Goal: Complete application form

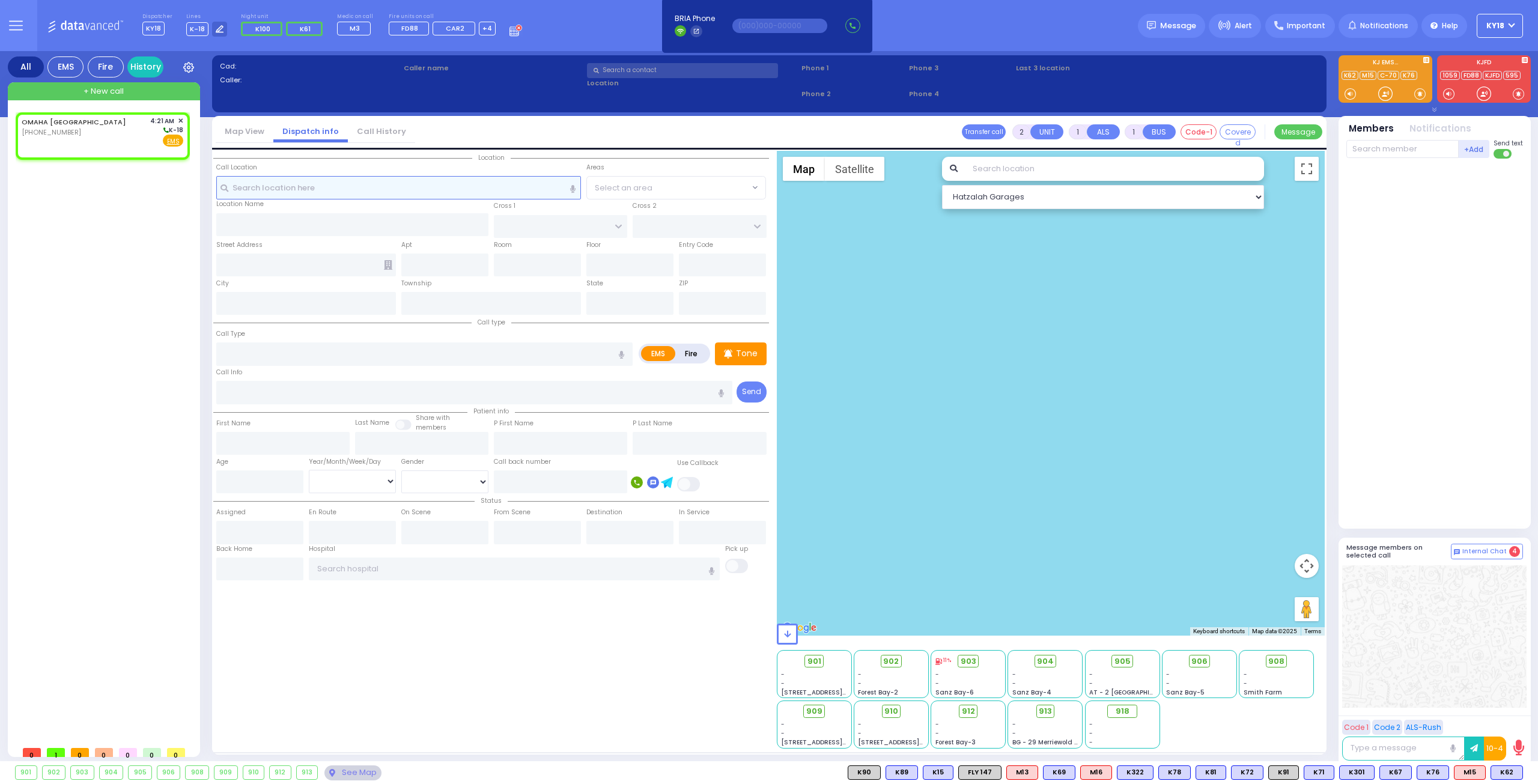
select select
radio input "true"
select select
type input "04:21"
select select "Hatzalah Garages"
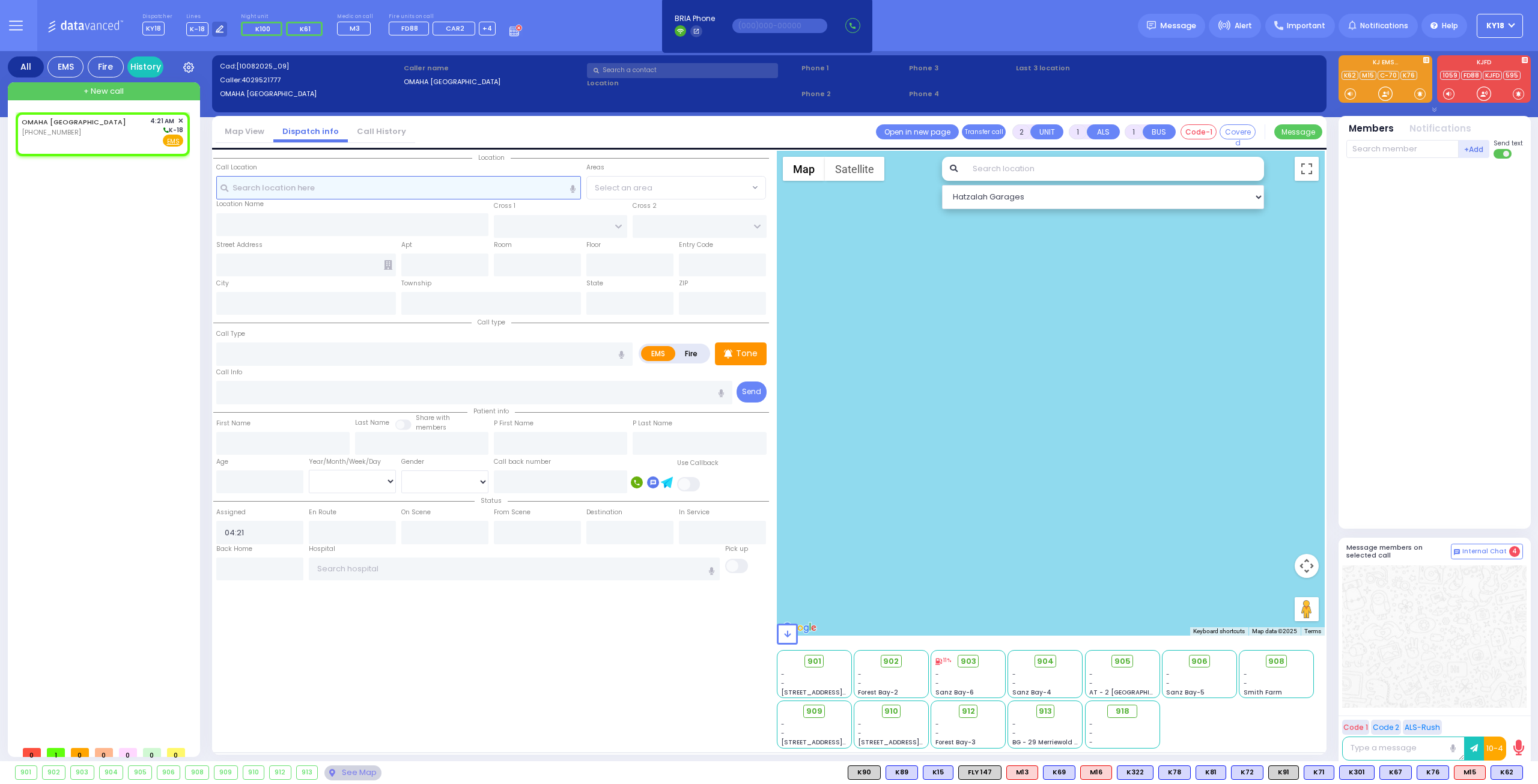
select select
radio input "true"
select select
select select "Hatzalah Garages"
select select
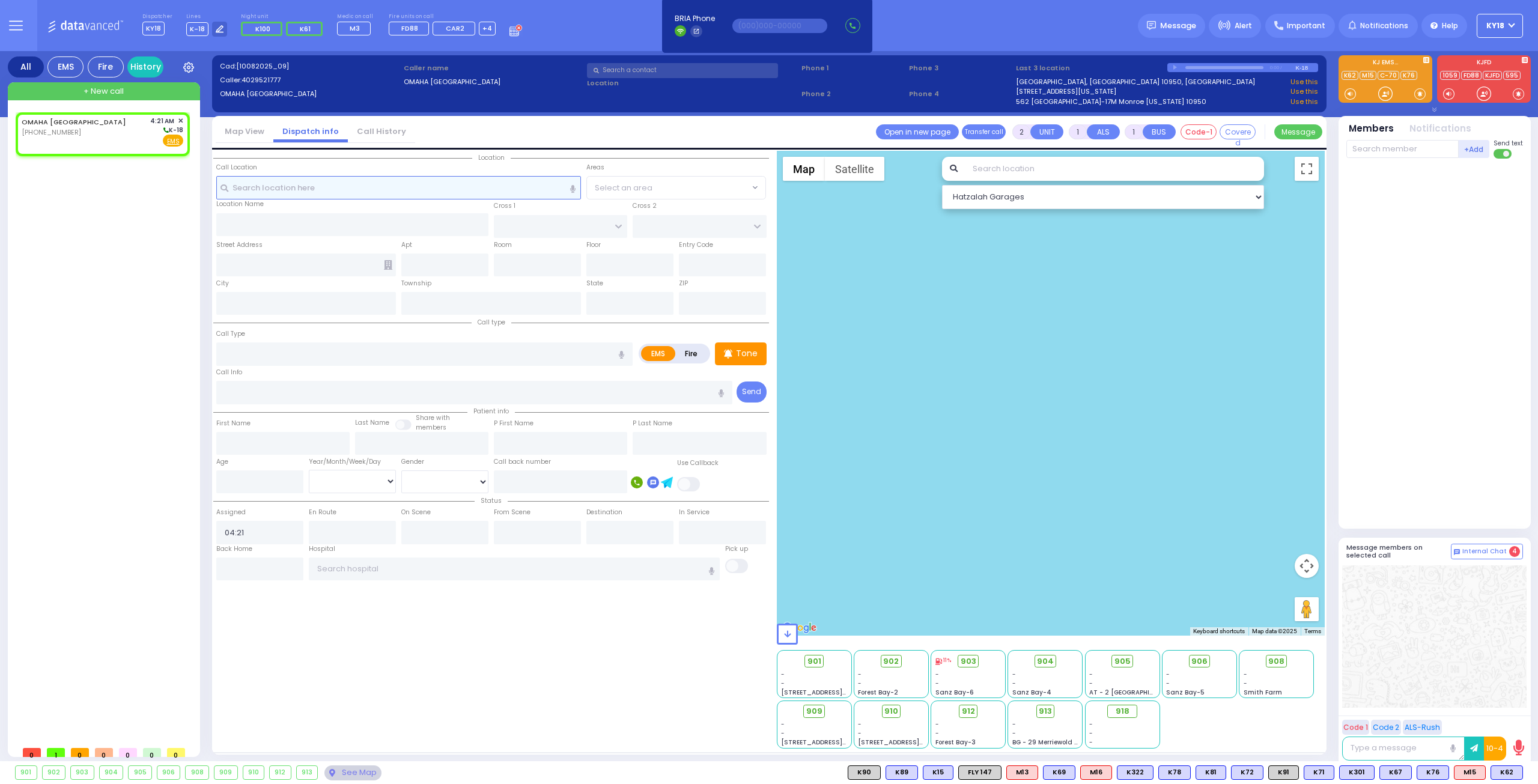
radio input "true"
select select
select select "Hatzalah Garages"
